Goal: Task Accomplishment & Management: Use online tool/utility

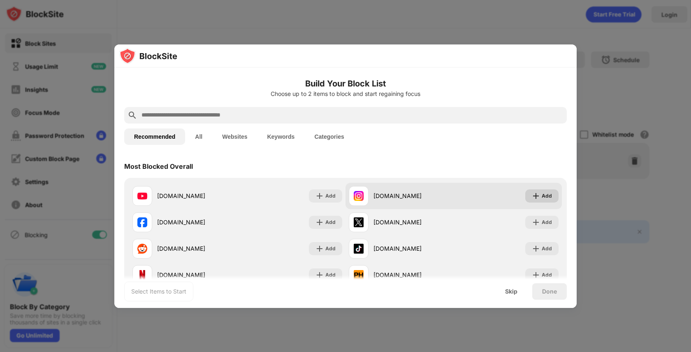
click at [546, 194] on div "Add" at bounding box center [547, 196] width 10 height 8
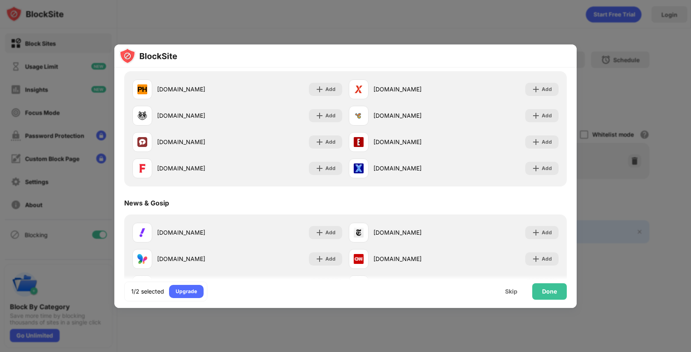
scroll to position [503, 0]
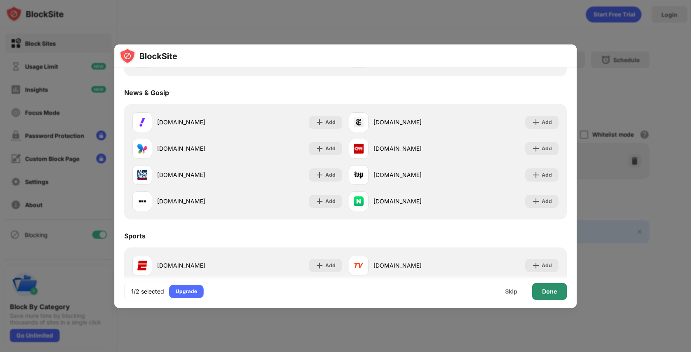
click at [560, 293] on div "Done" at bounding box center [549, 291] width 35 height 16
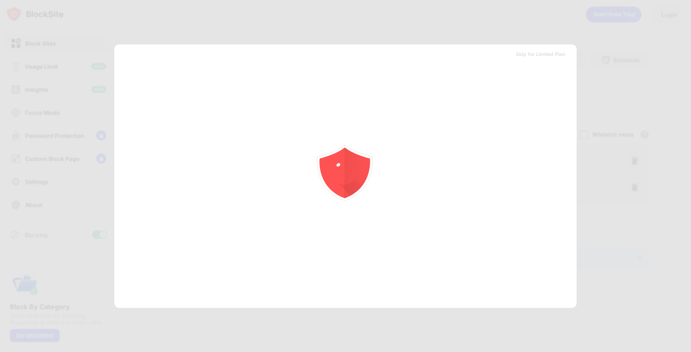
scroll to position [0, 0]
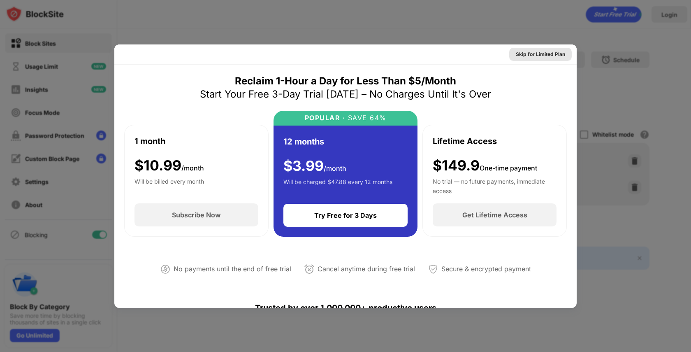
click at [534, 51] on div "Skip for Limited Plan" at bounding box center [540, 54] width 49 height 8
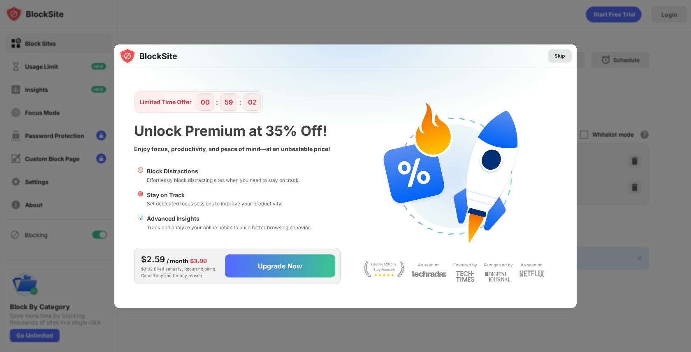
click at [555, 56] on div "Skip" at bounding box center [560, 56] width 11 height 8
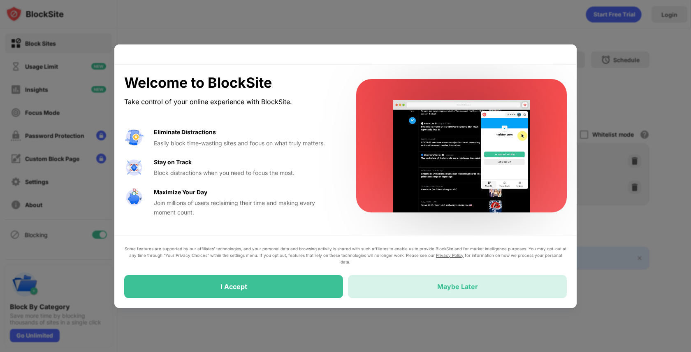
click at [408, 291] on div "Maybe Later" at bounding box center [457, 286] width 219 height 23
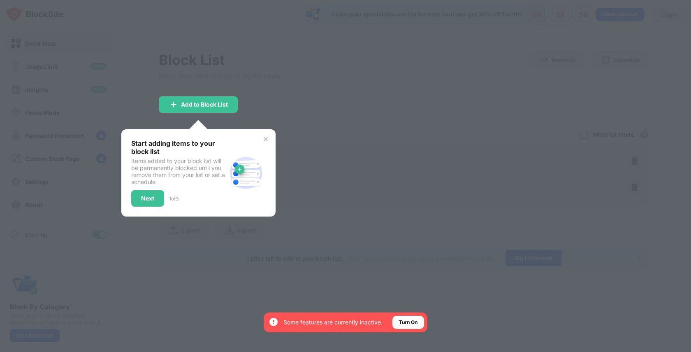
click at [310, 92] on div at bounding box center [345, 176] width 691 height 352
